Goal: Information Seeking & Learning: Learn about a topic

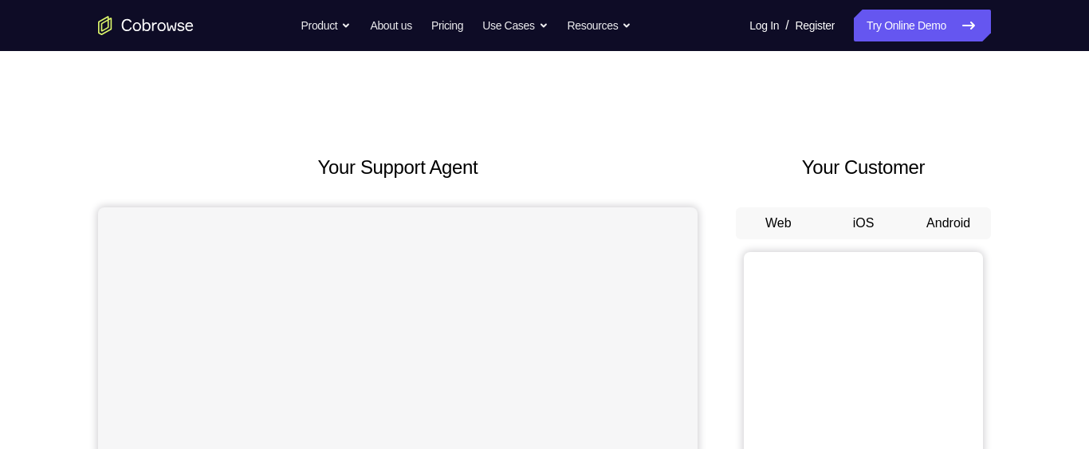
click at [939, 209] on button "Android" at bounding box center [948, 223] width 85 height 32
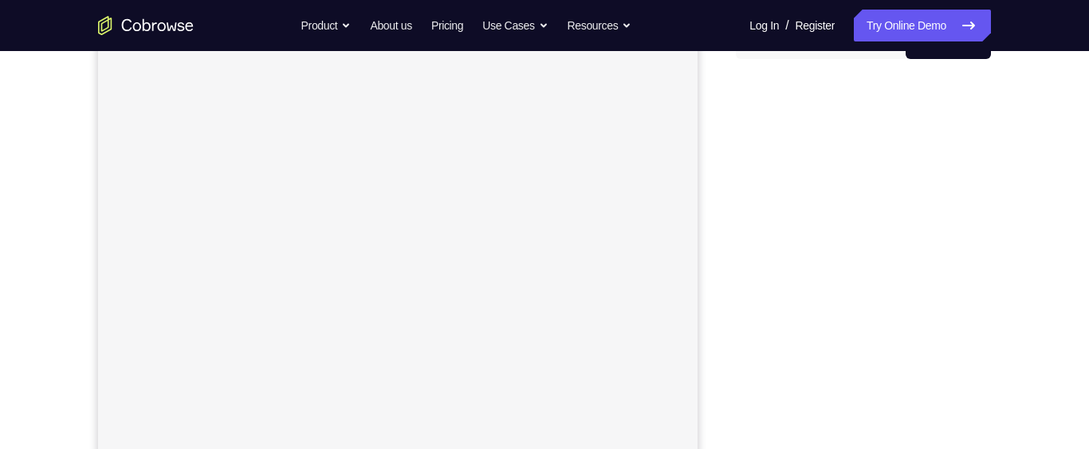
scroll to position [185, 0]
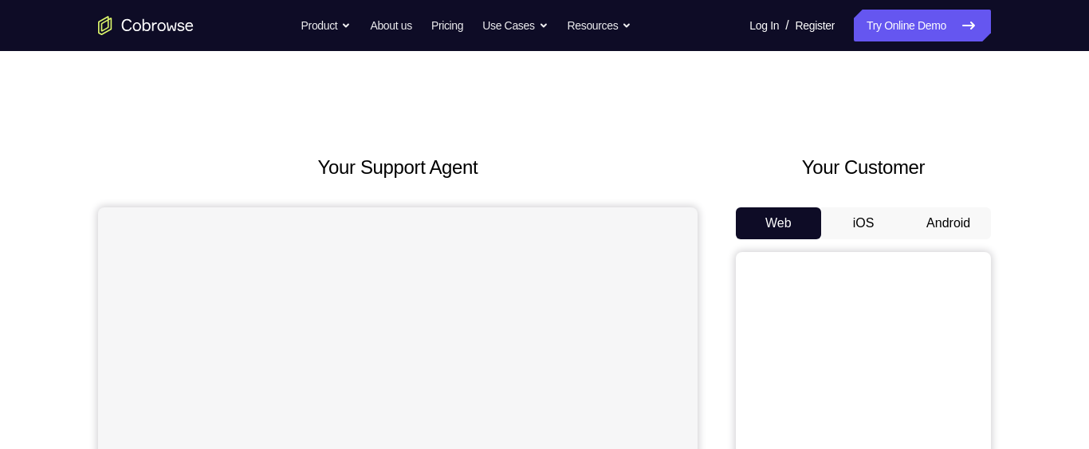
click at [941, 217] on button "Android" at bounding box center [948, 223] width 85 height 32
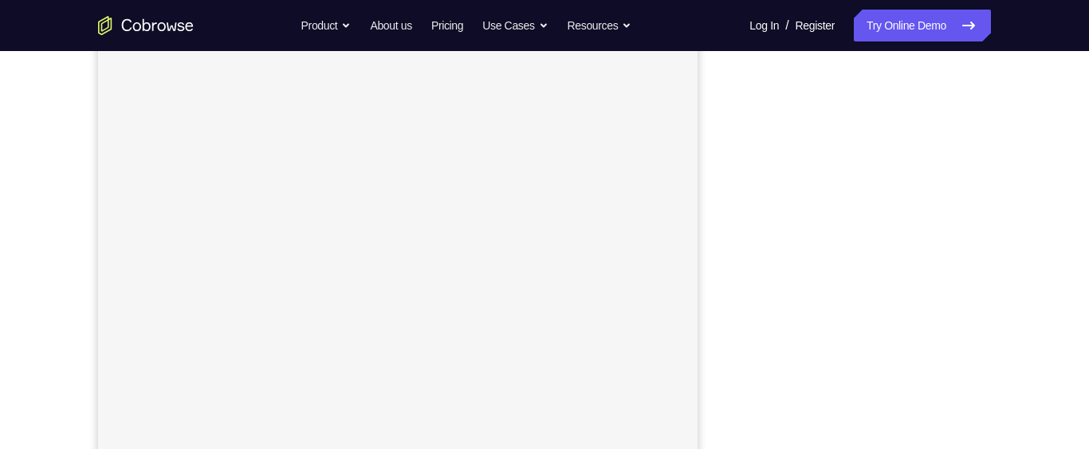
scroll to position [197, 0]
click at [1006, 249] on div "Your Support Agent Your Customer Web iOS Android Next Steps We’d be happy to gi…" at bounding box center [544, 284] width 1021 height 1052
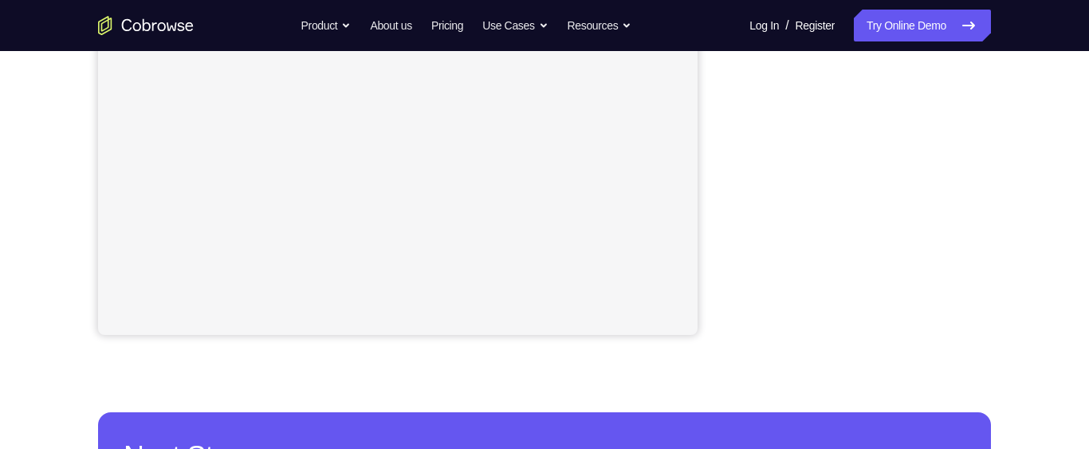
scroll to position [404, 0]
